Goal: Information Seeking & Learning: Learn about a topic

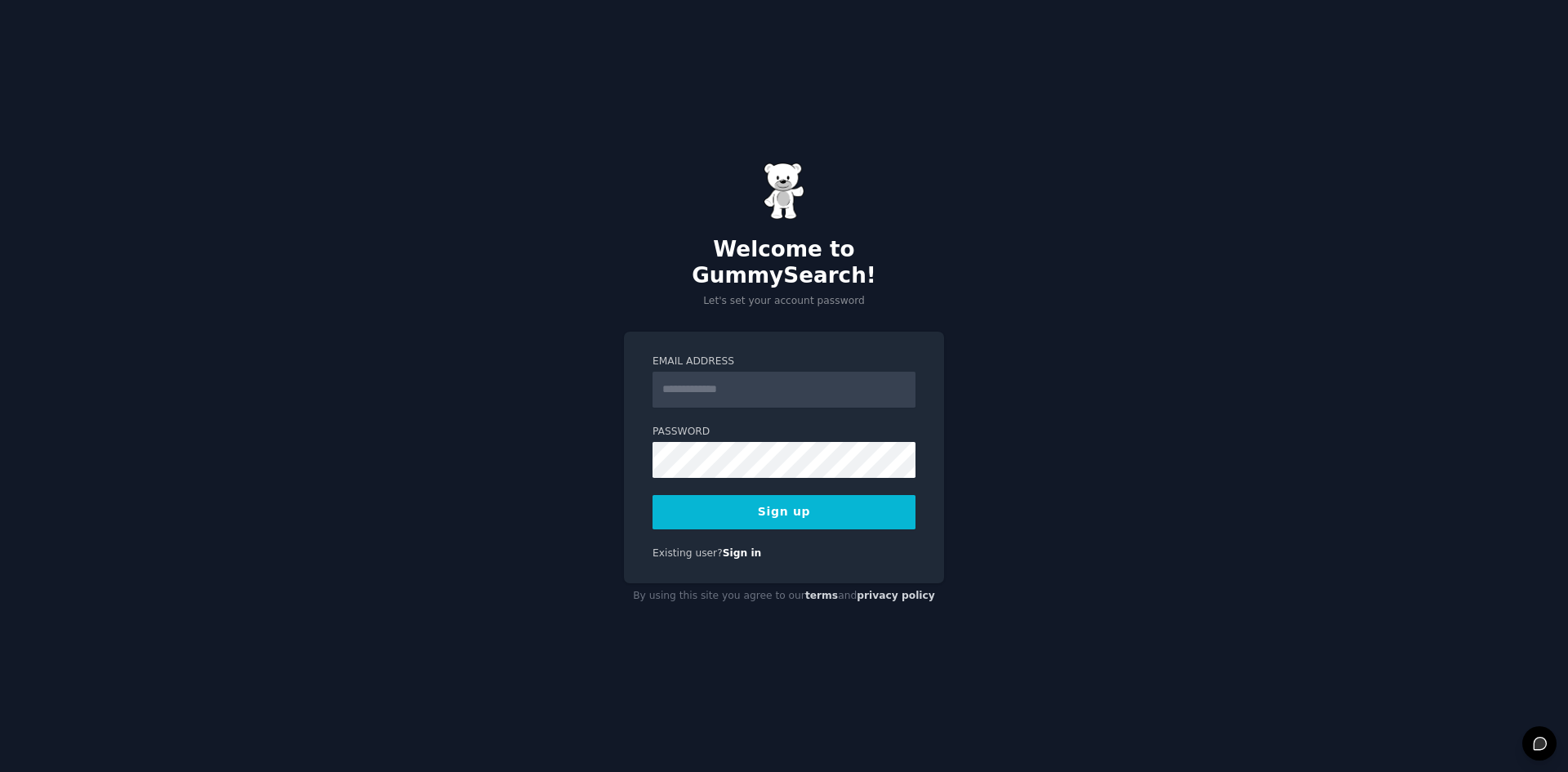
click at [738, 371] on input "Email Address" at bounding box center [784, 389] width 263 height 36
type input "**********"
click at [852, 501] on button "Sign up" at bounding box center [784, 511] width 263 height 34
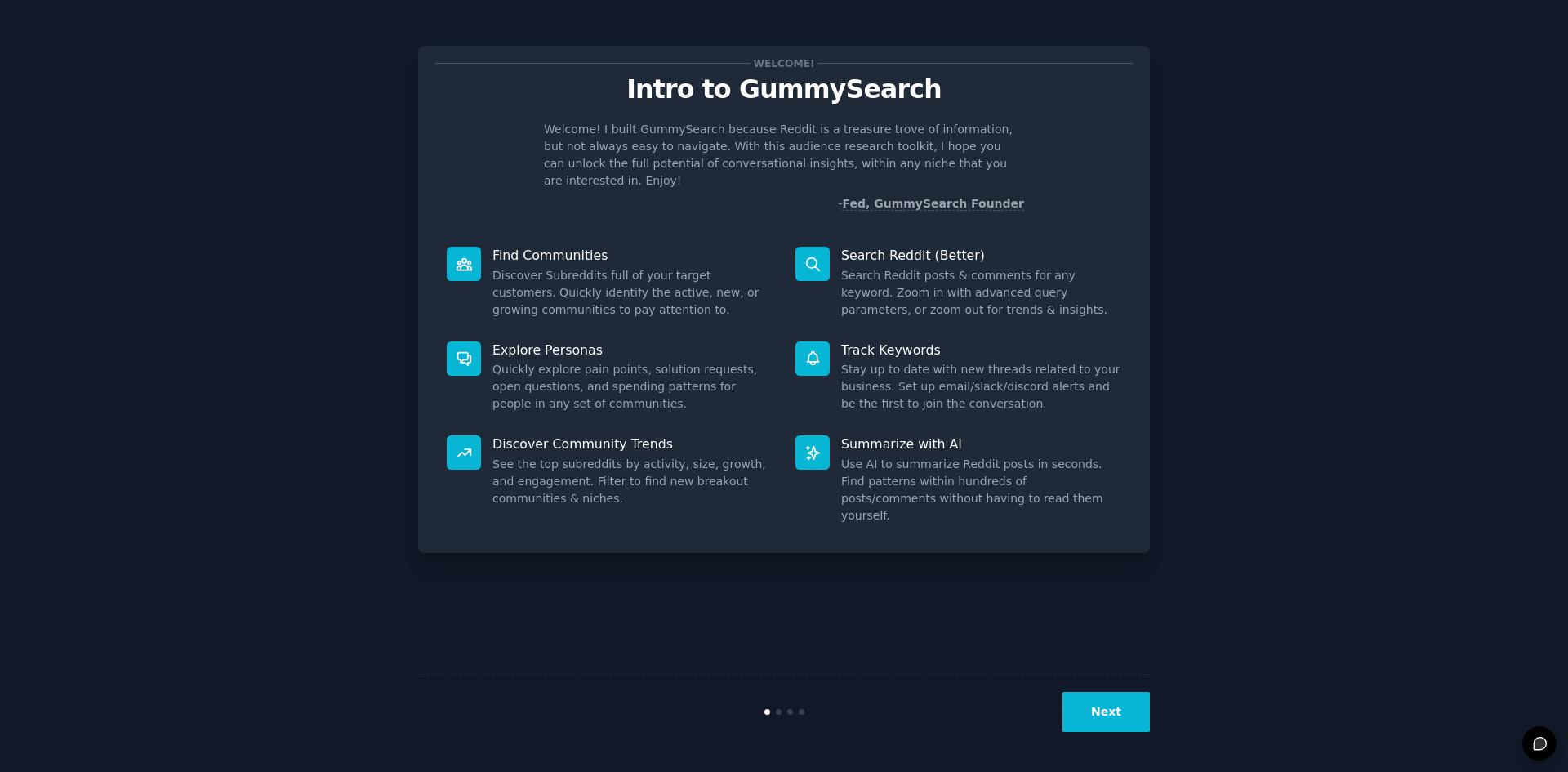
click at [1096, 719] on button "Next" at bounding box center [1106, 711] width 87 height 40
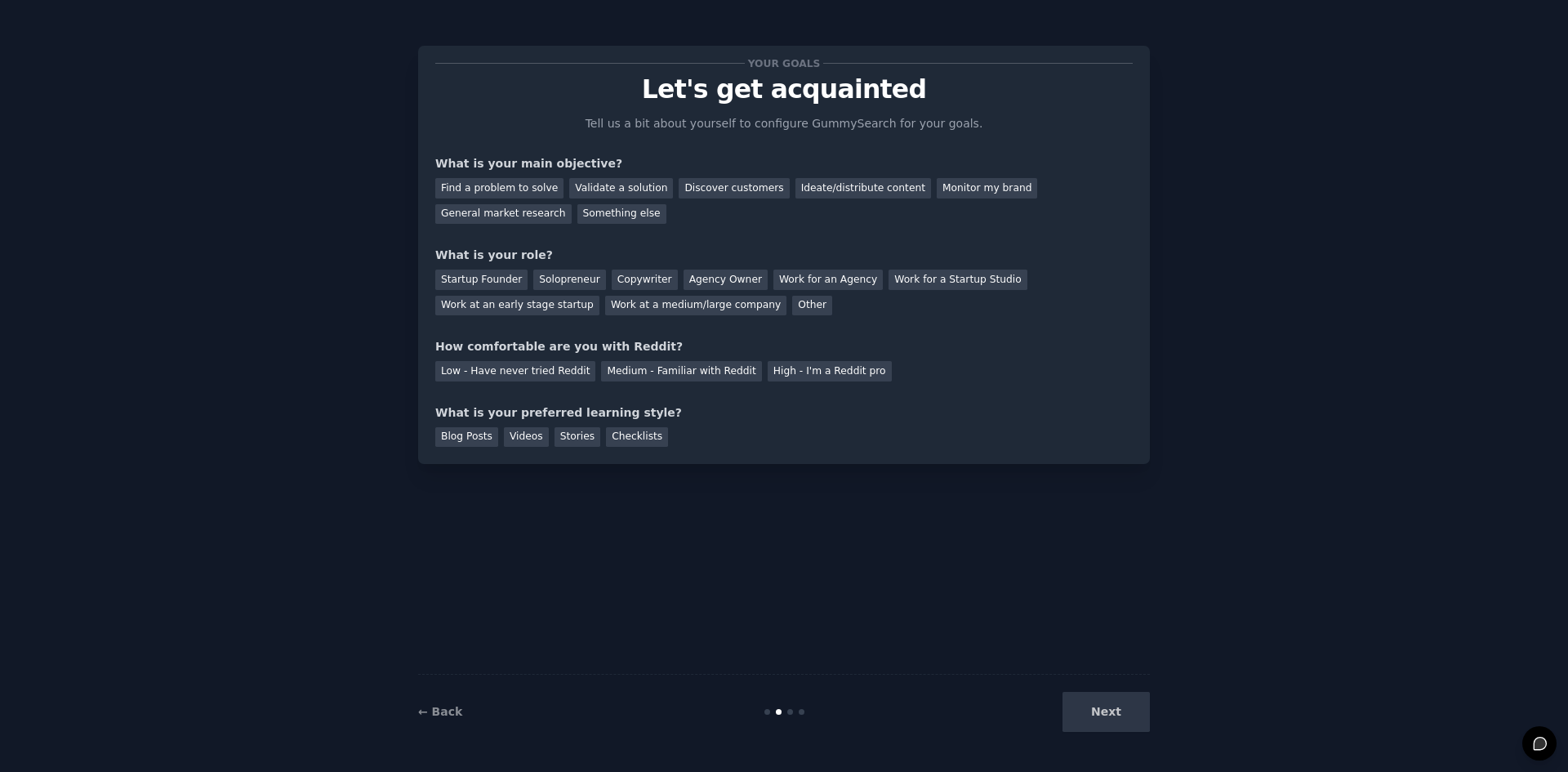
click at [1128, 714] on div "Next" at bounding box center [1027, 711] width 244 height 40
click at [1114, 714] on div "Next" at bounding box center [1027, 711] width 244 height 40
click at [572, 205] on div "General market research" at bounding box center [504, 215] width 136 height 20
click at [732, 187] on div "Discover customers" at bounding box center [734, 188] width 110 height 20
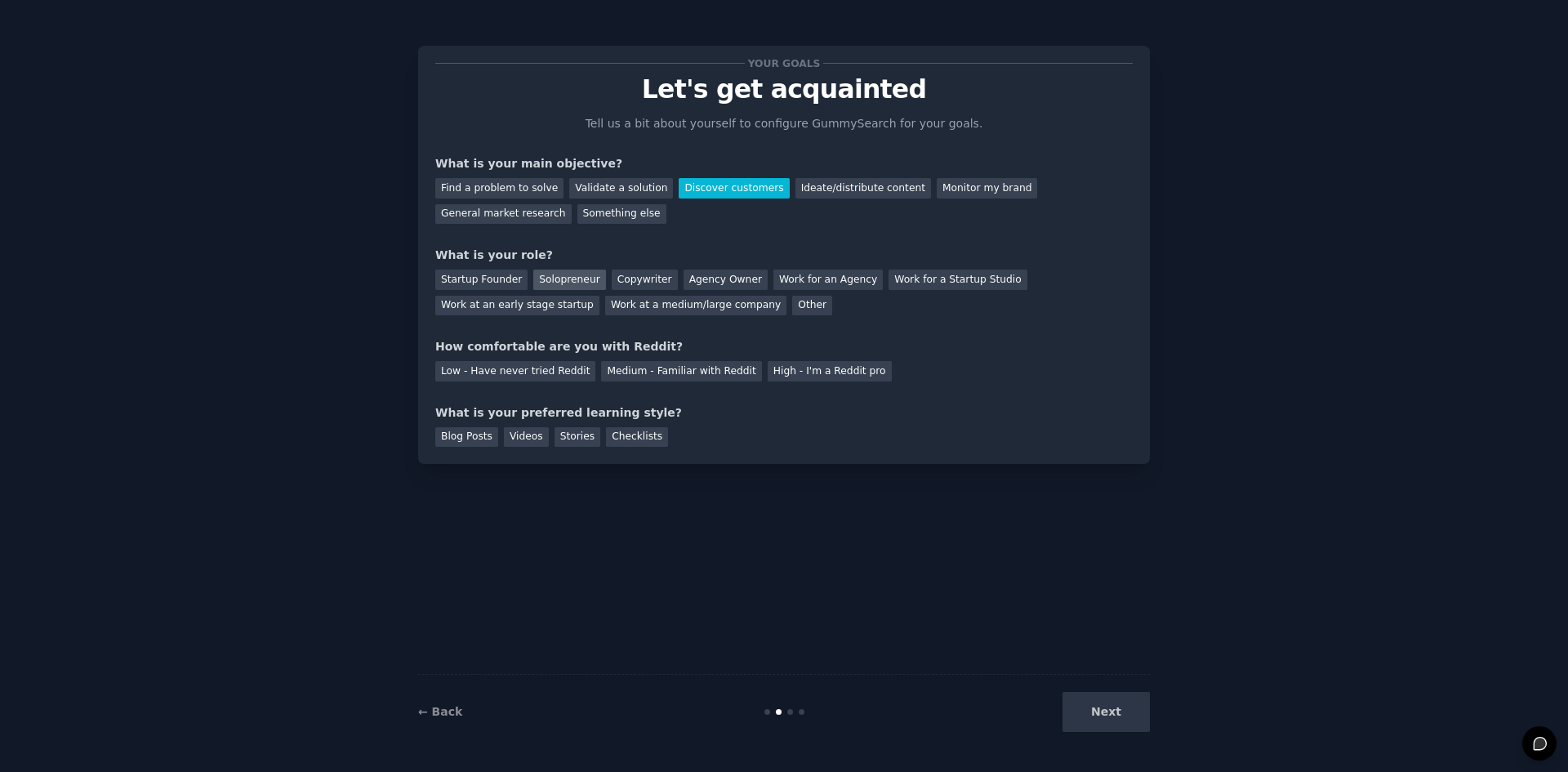
click at [571, 282] on div "Solopreneur" at bounding box center [569, 280] width 72 height 20
click at [508, 358] on div "Low - Have never tried Reddit Medium - Familiar with Reddit High - I'm a Reddit…" at bounding box center [784, 368] width 697 height 26
click at [503, 371] on div "Low - Have never tried Reddit" at bounding box center [516, 371] width 160 height 20
click at [520, 439] on div "Videos" at bounding box center [526, 438] width 45 height 20
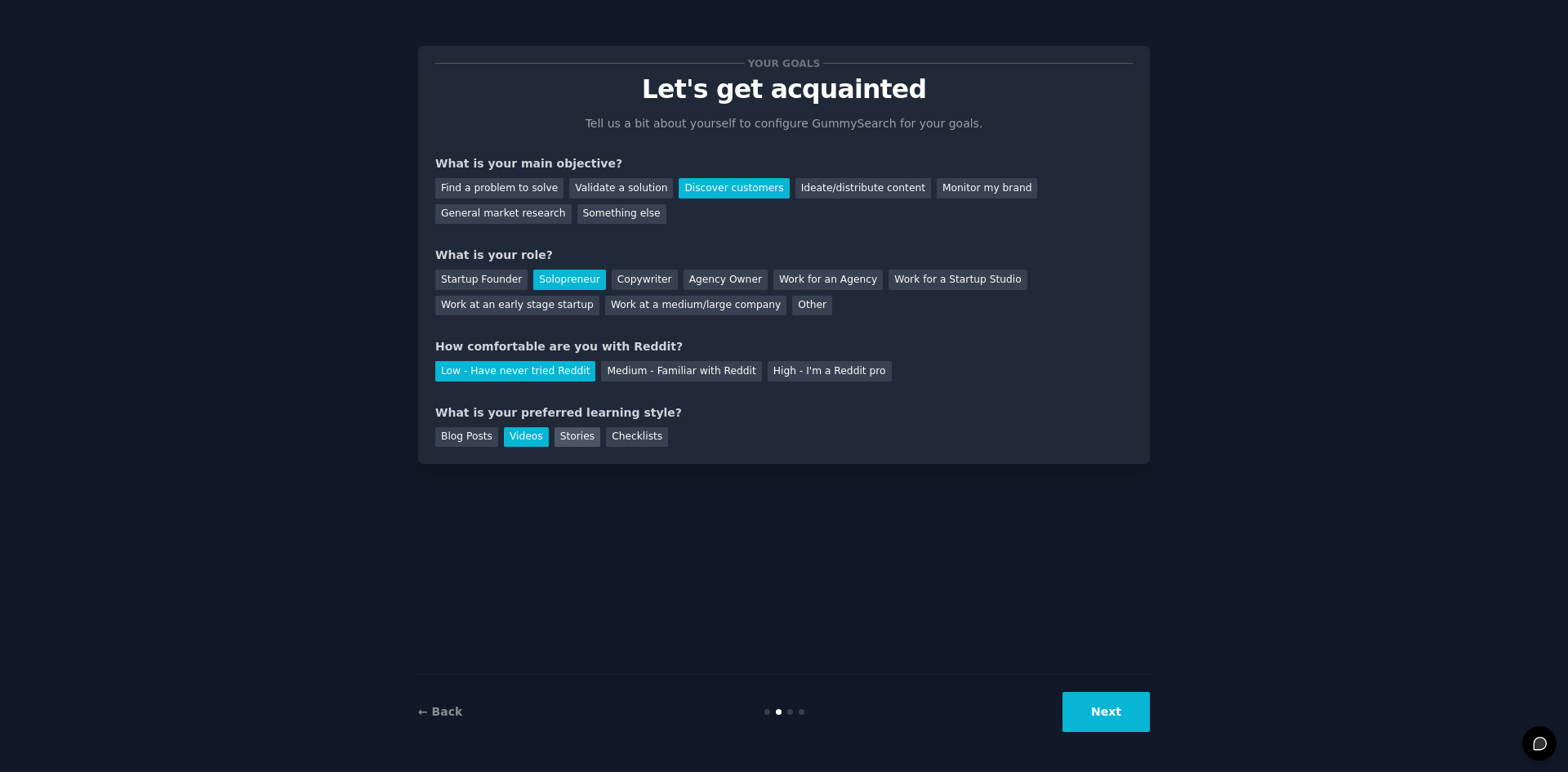
click at [570, 440] on div "Stories" at bounding box center [577, 438] width 46 height 20
click at [519, 435] on div "Videos" at bounding box center [526, 438] width 45 height 20
click at [1103, 708] on button "Next" at bounding box center [1106, 711] width 87 height 40
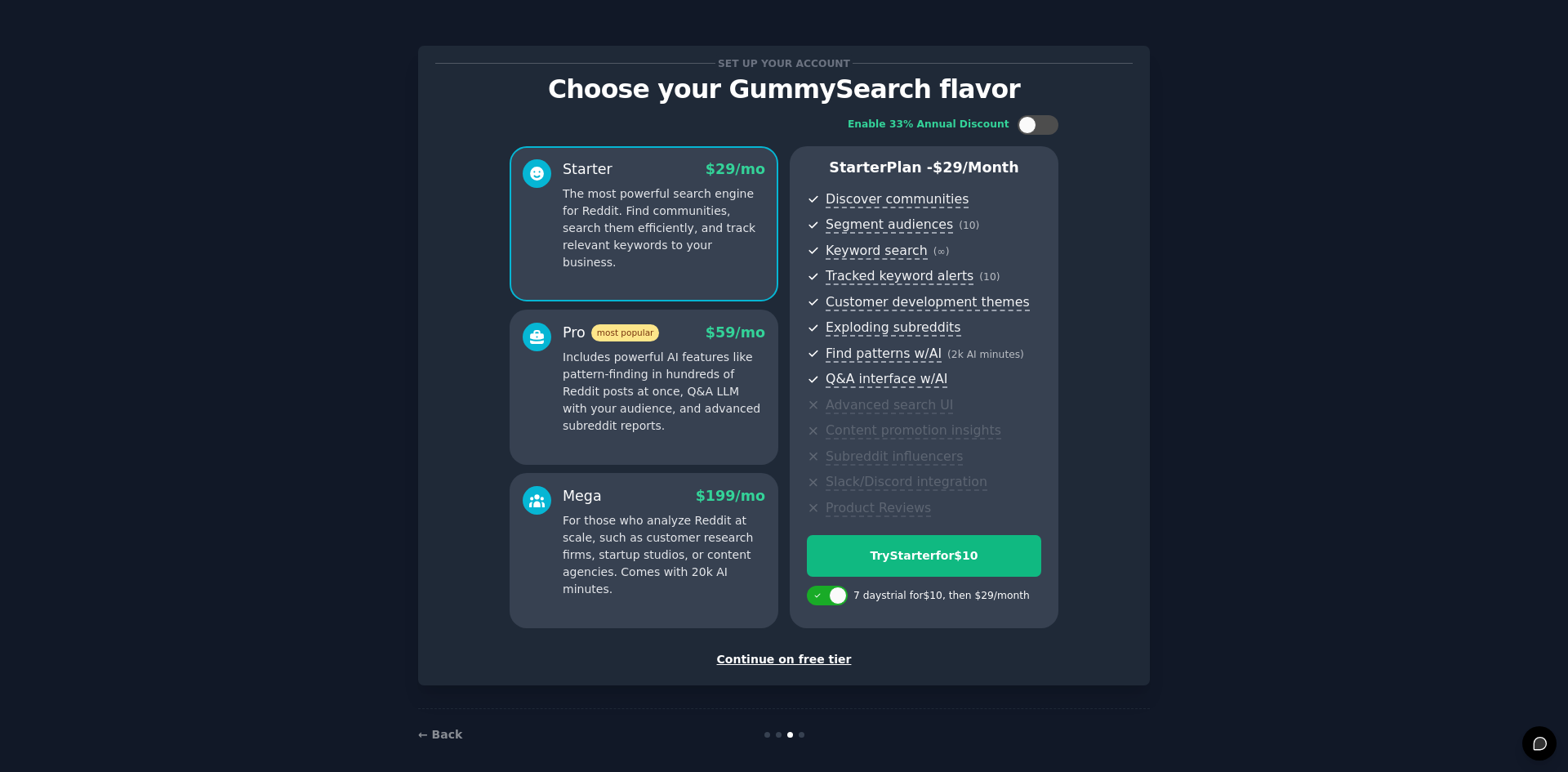
click at [803, 650] on div "Set up your account Choose your GummySearch flavor Enable 33% Annual Discount S…" at bounding box center [784, 365] width 697 height 605
click at [798, 660] on div "Continue on free tier" at bounding box center [784, 660] width 697 height 18
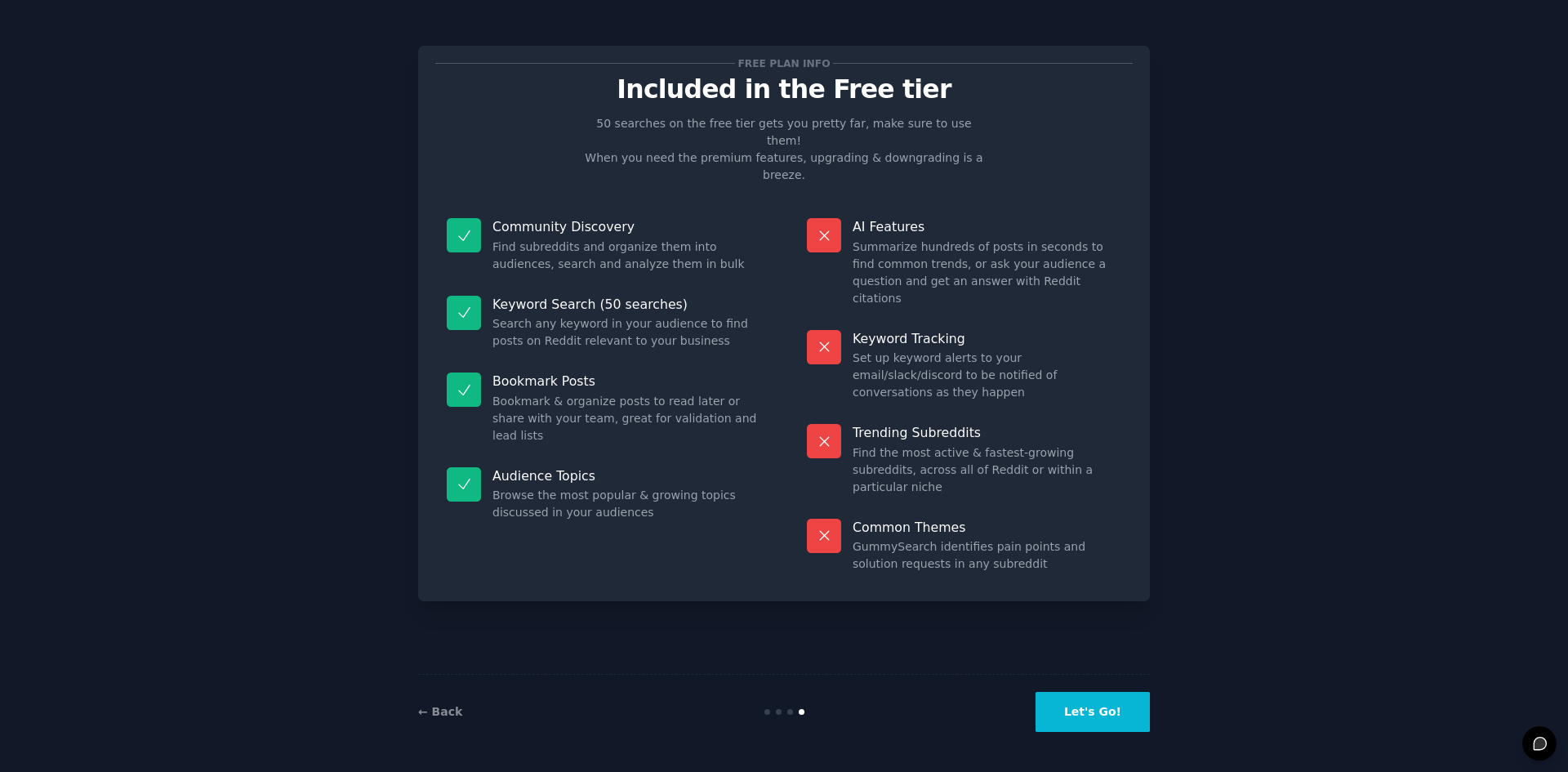
click at [1106, 711] on button "Let's Go!" at bounding box center [1092, 711] width 114 height 40
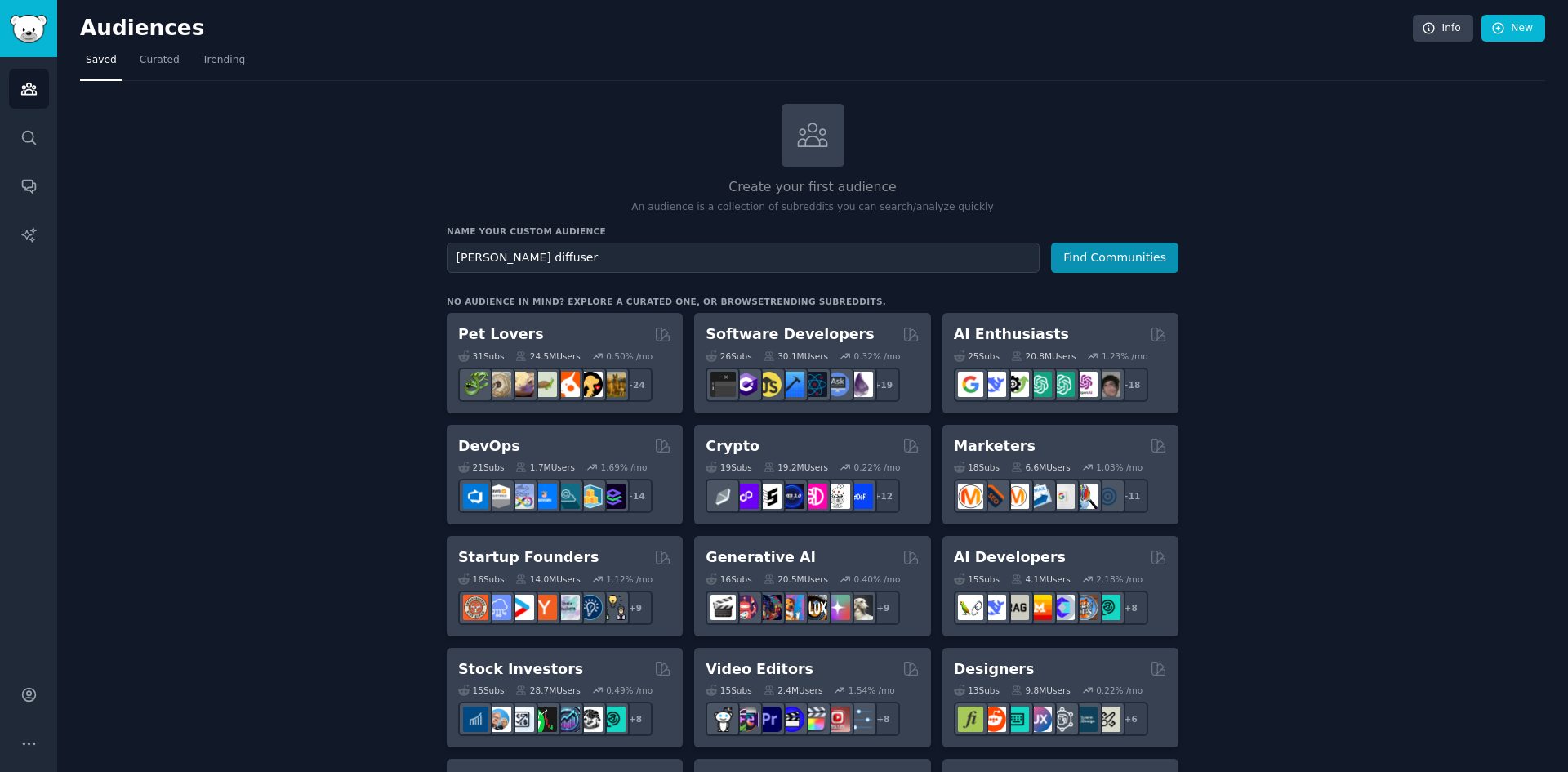
type input "[PERSON_NAME] diffuser"
click at [1051, 242] on button "Find Communities" at bounding box center [1114, 257] width 127 height 30
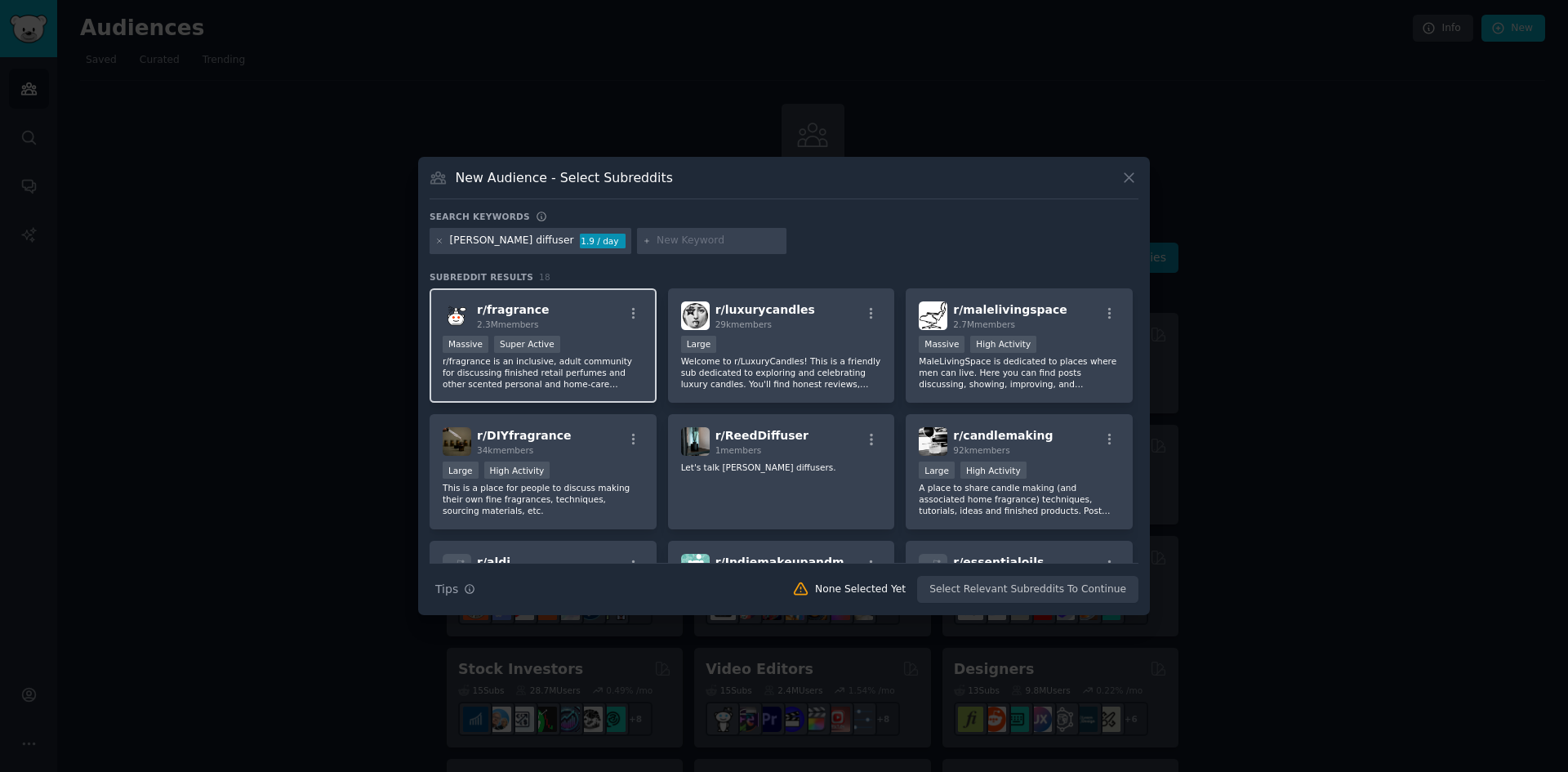
click at [512, 305] on span "r/ fragrance" at bounding box center [513, 310] width 73 height 13
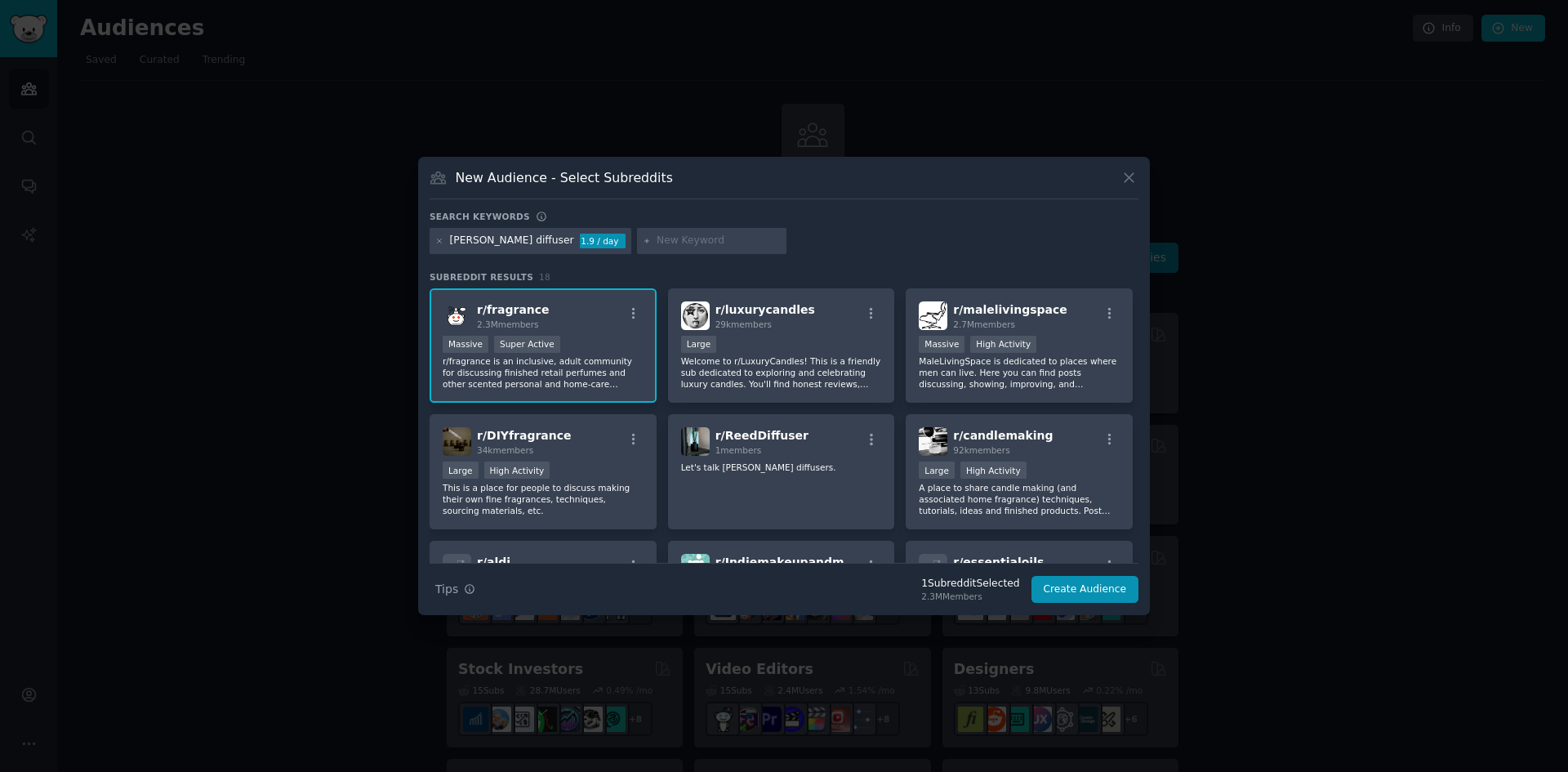
click at [513, 373] on p "r/fragrance is an inclusive, adult community for discussing finished retail per…" at bounding box center [543, 372] width 201 height 34
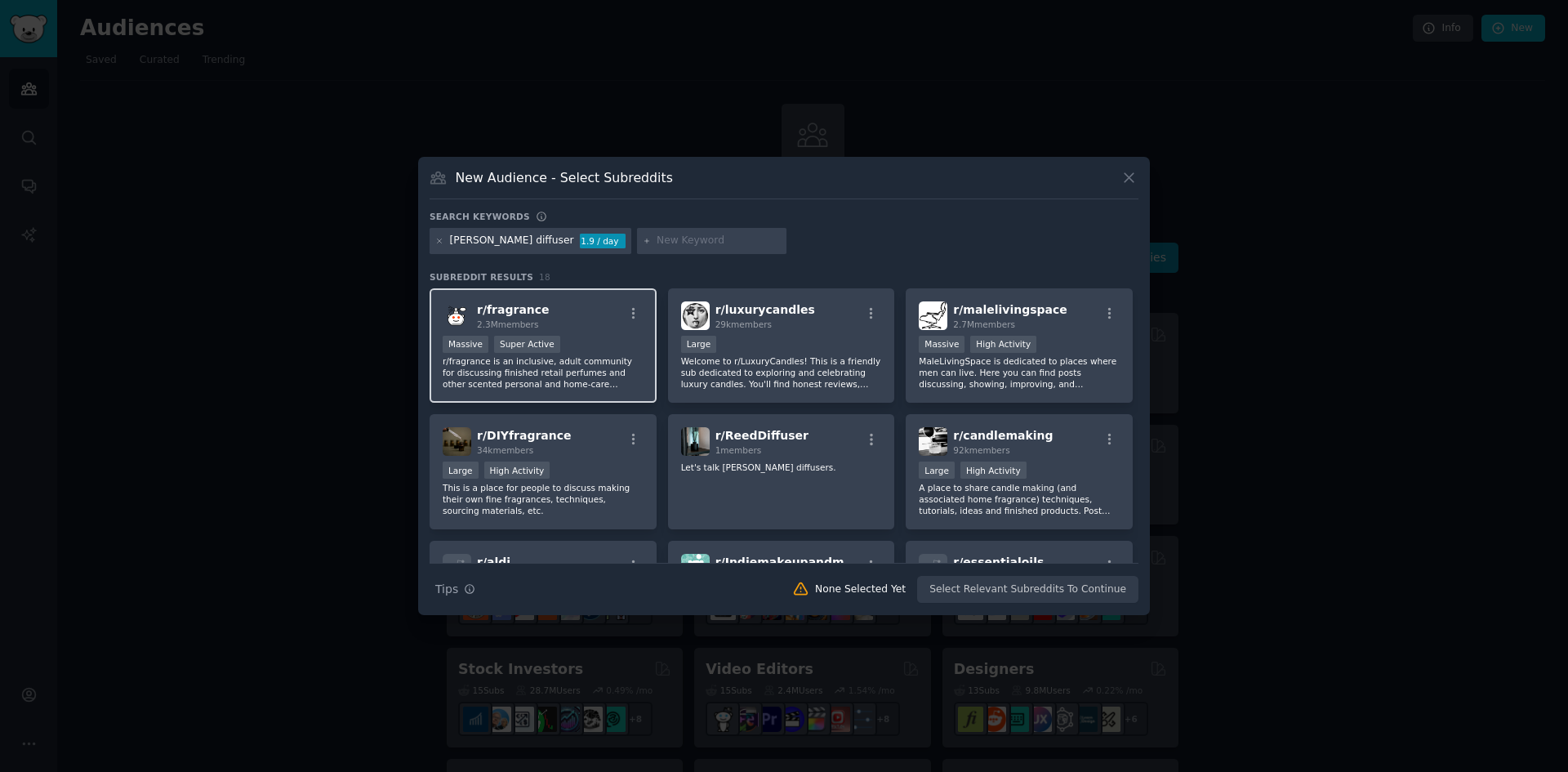
click at [585, 381] on p "r/fragrance is an inclusive, adult community for discussing finished retail per…" at bounding box center [543, 372] width 201 height 34
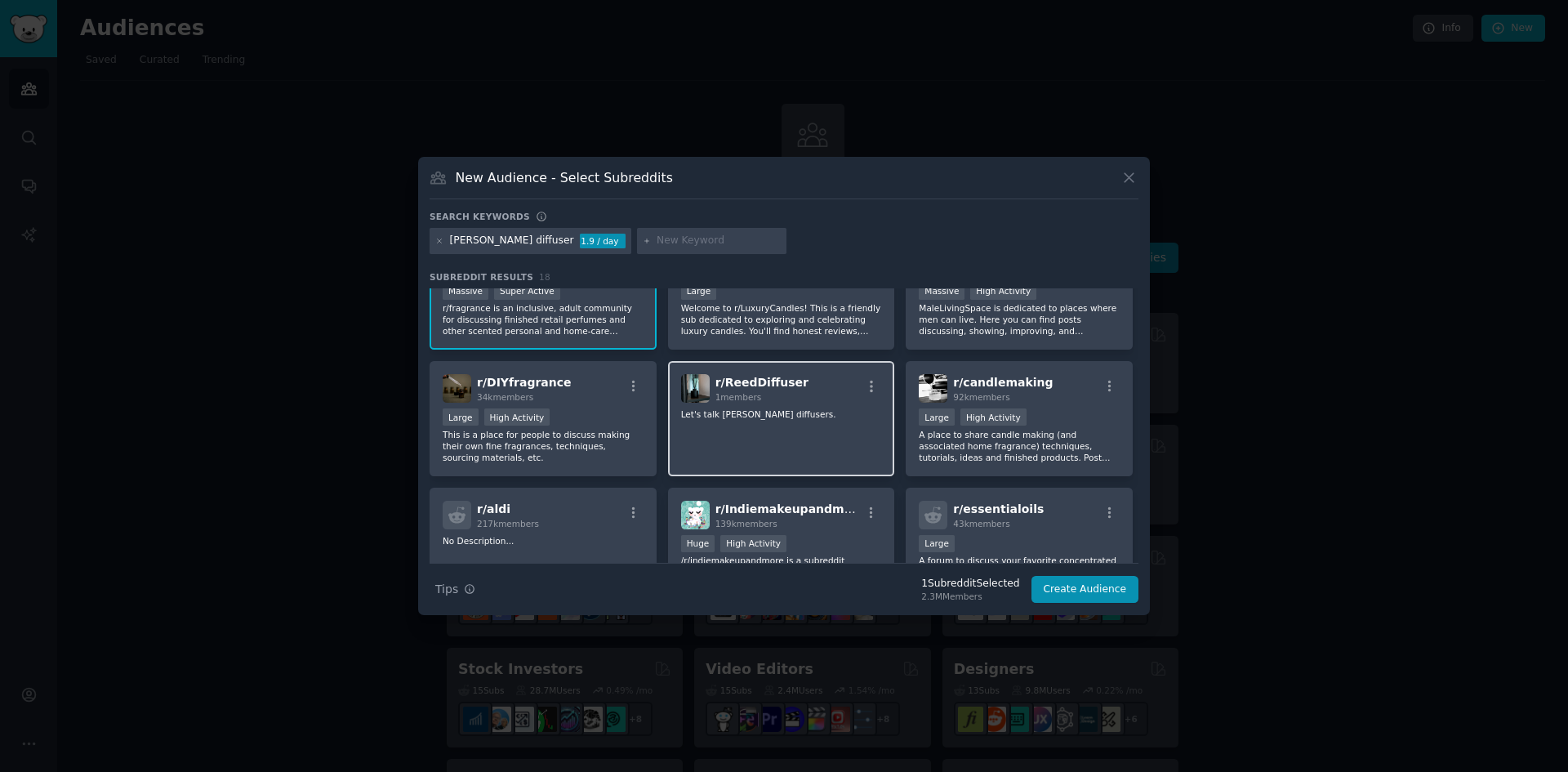
scroll to position [82, 0]
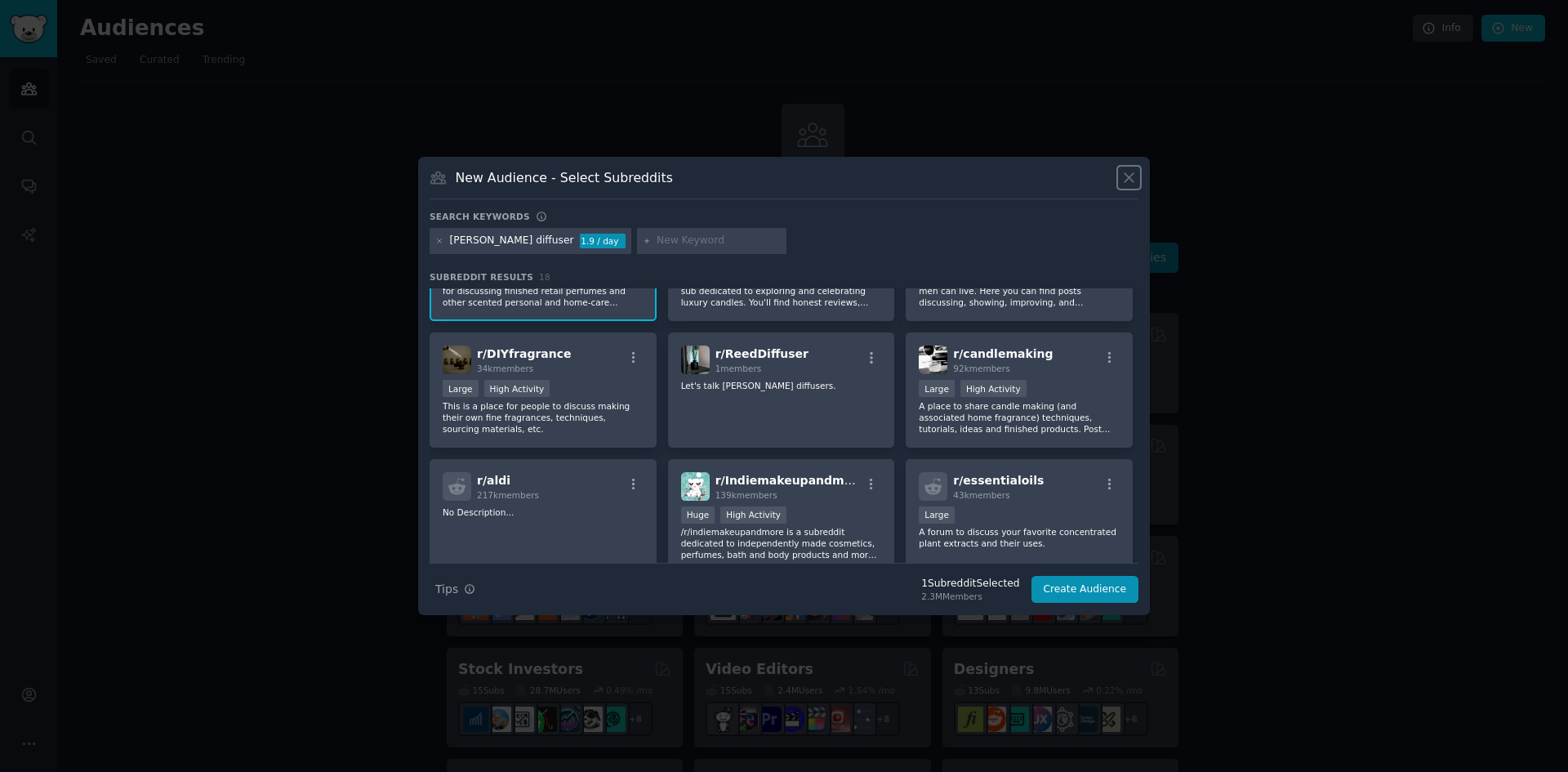
click at [1136, 183] on icon at bounding box center [1129, 178] width 17 height 18
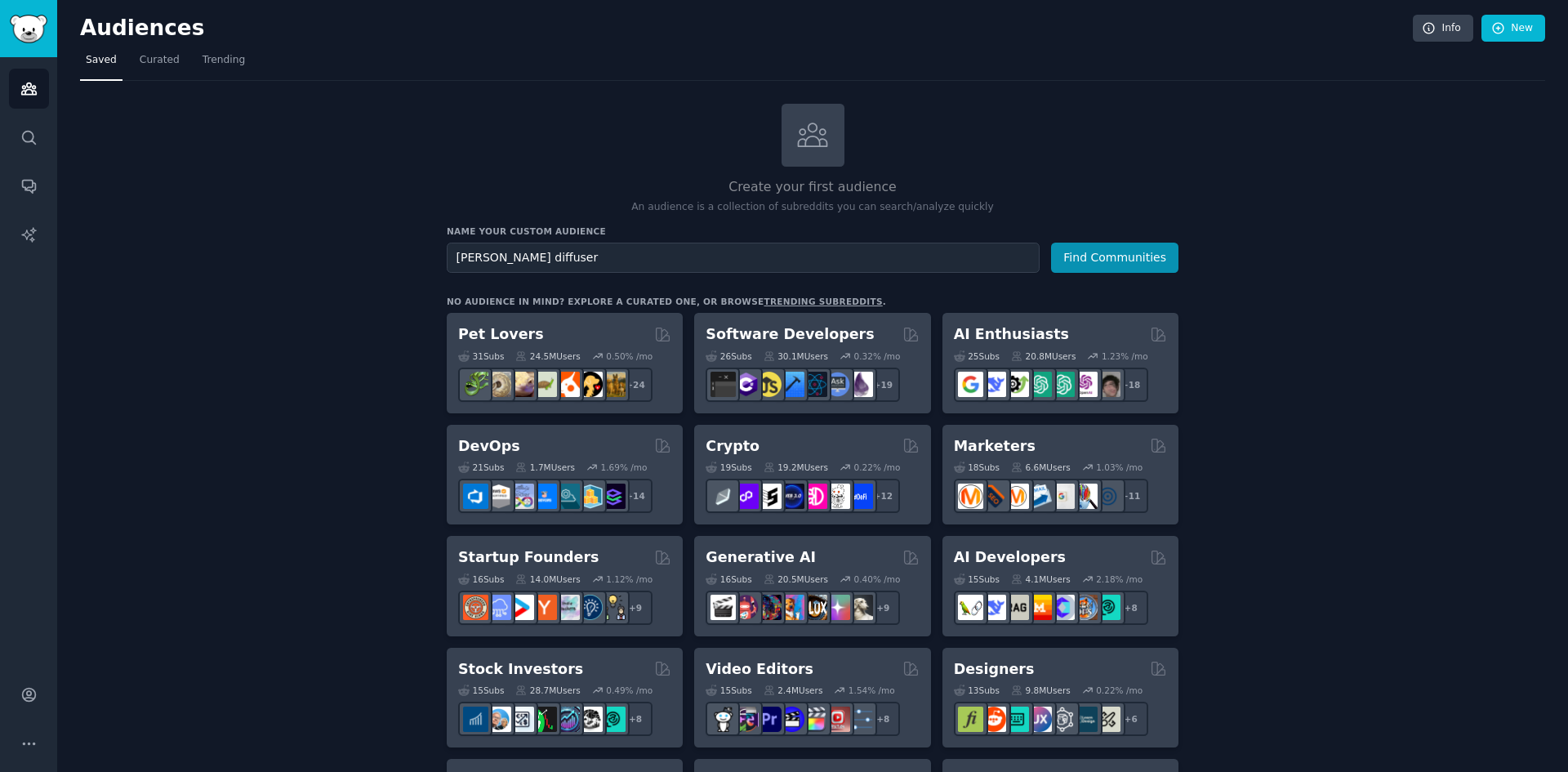
click at [118, 34] on h2 "Audiences" at bounding box center [746, 29] width 1332 height 26
click at [29, 32] on img "Sidebar" at bounding box center [29, 29] width 38 height 29
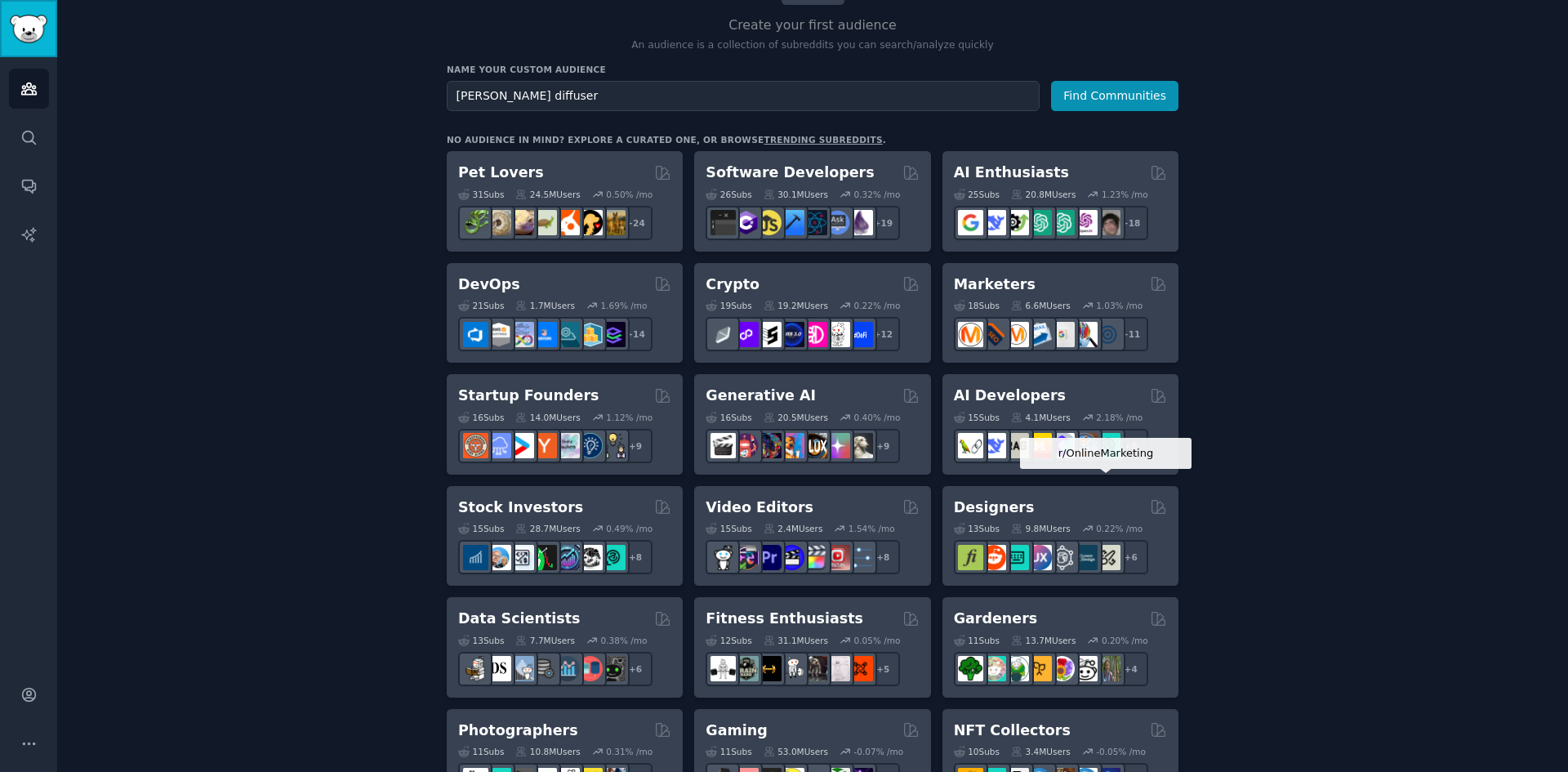
scroll to position [163, 0]
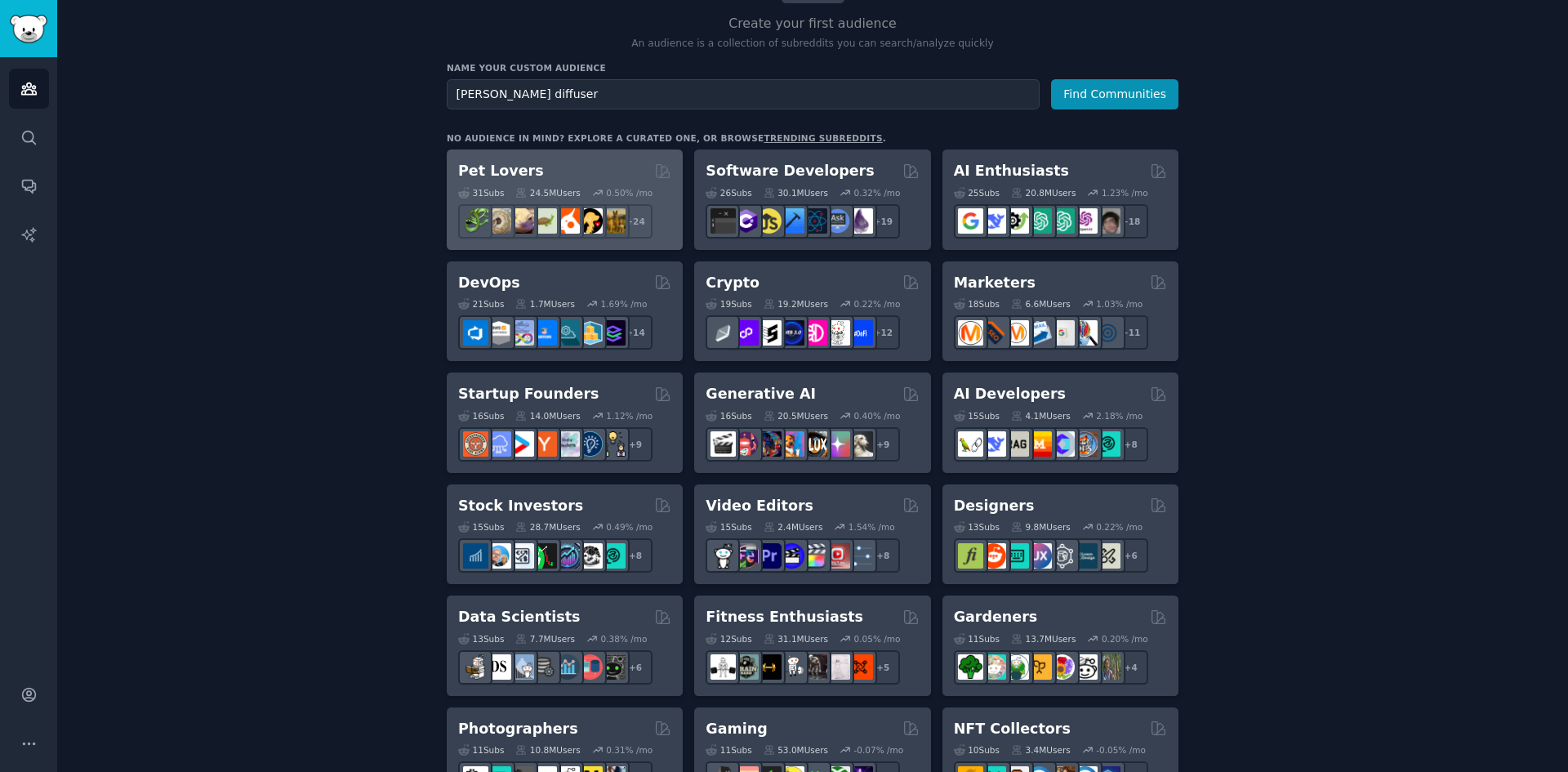
click at [523, 197] on icon at bounding box center [521, 193] width 11 height 11
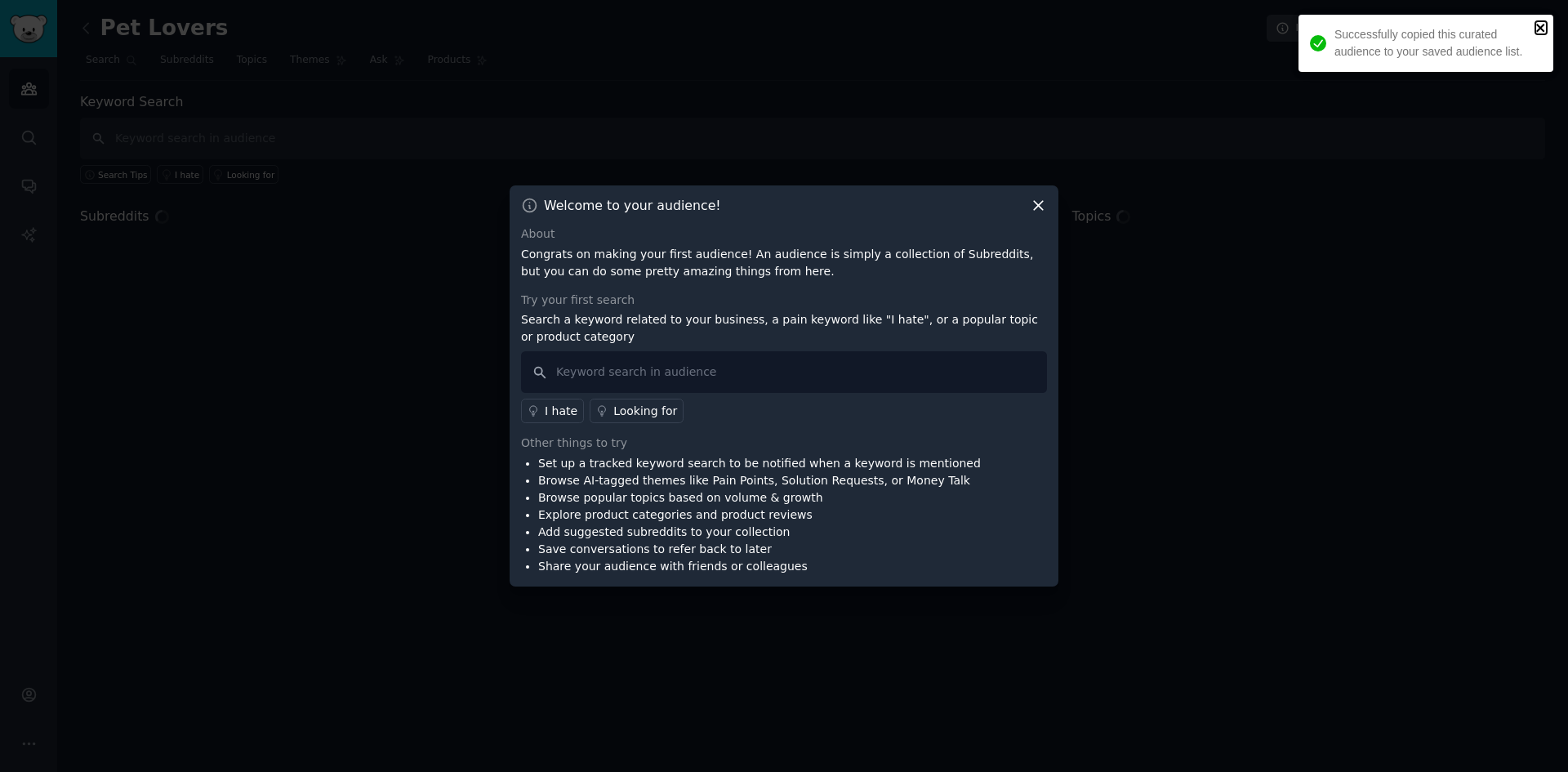
click at [1539, 24] on icon "close" at bounding box center [1540, 28] width 11 height 13
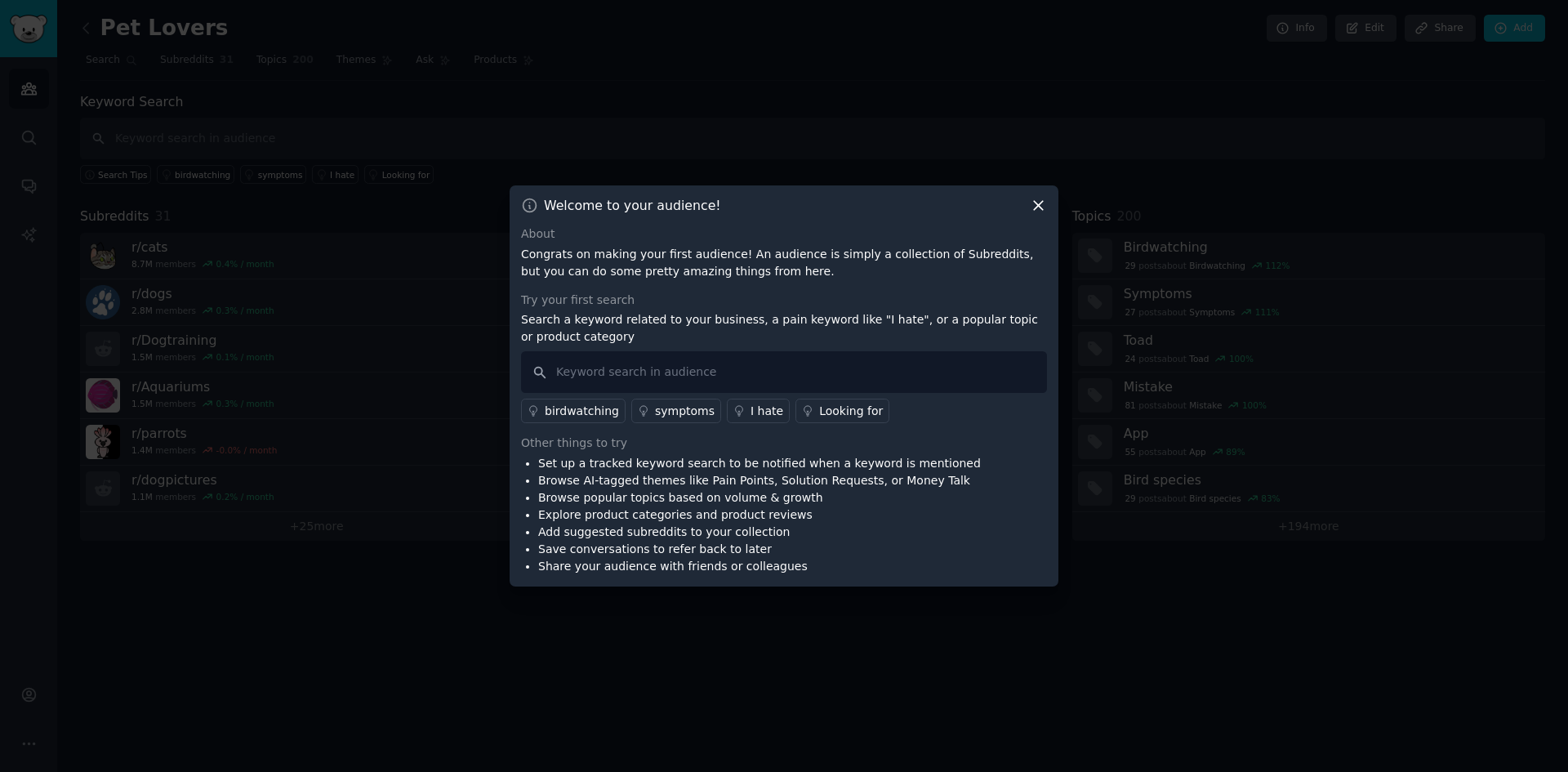
drag, startPoint x: 1029, startPoint y: 201, endPoint x: 1042, endPoint y: 203, distance: 13.2
click at [1030, 201] on icon at bounding box center [1038, 205] width 17 height 18
